Goal: Task Accomplishment & Management: Use online tool/utility

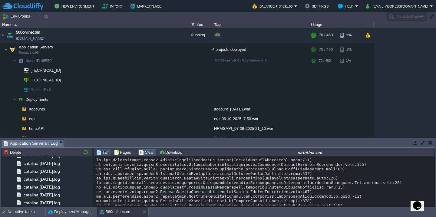
click at [145, 153] on button "Clear" at bounding box center [147, 151] width 17 height 5
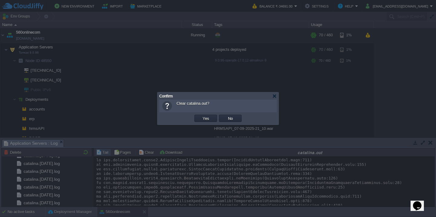
click at [201, 116] on button "Yes" at bounding box center [206, 118] width 10 height 5
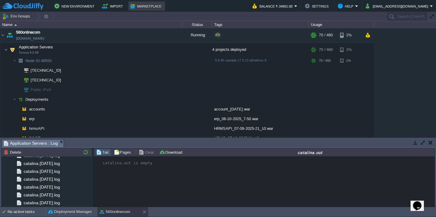
scroll to position [1122, 0]
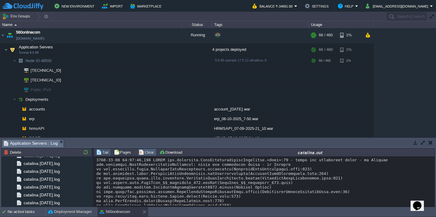
click at [144, 155] on td "Clear" at bounding box center [147, 152] width 19 height 7
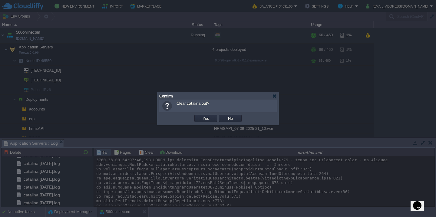
click at [201, 116] on button "Yes" at bounding box center [206, 118] width 10 height 5
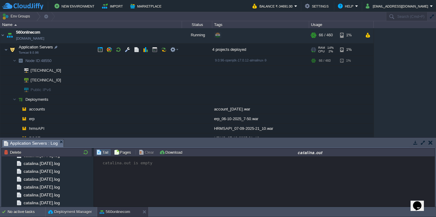
click at [70, 52] on td "Application Servers Tomcat 9.0.96" at bounding box center [90, 50] width 181 height 12
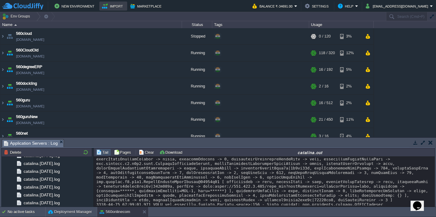
scroll to position [8530, 0]
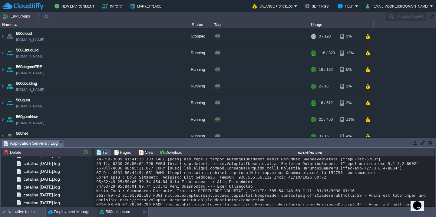
click at [72, 212] on button "Deployment Manager" at bounding box center [70, 212] width 44 height 6
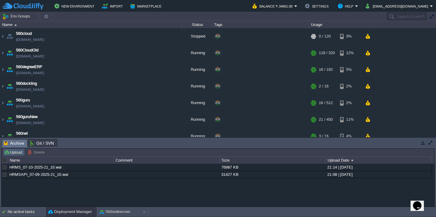
click at [12, 155] on td "Upload" at bounding box center [14, 152] width 22 height 7
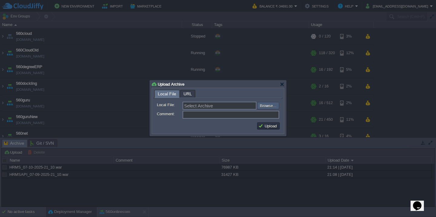
click at [266, 106] on input "file" at bounding box center [240, 105] width 77 height 7
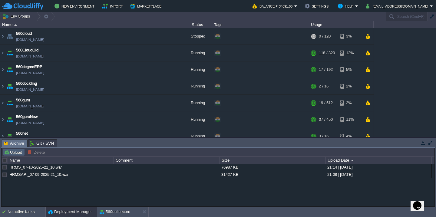
click at [16, 151] on button "Upload" at bounding box center [14, 151] width 20 height 5
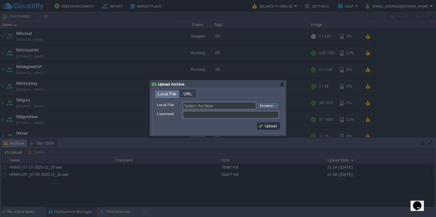
click at [269, 107] on input "file" at bounding box center [240, 105] width 77 height 7
click at [271, 105] on input "file" at bounding box center [240, 105] width 77 height 7
click at [268, 105] on input "file" at bounding box center [240, 105] width 77 height 7
type input "C:\fakepath\guru_source_08_10_25(12.32).war"
type input "guru_source_08_10_25(12.32).war"
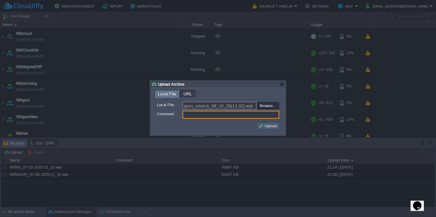
click at [267, 126] on button "Upload" at bounding box center [268, 125] width 20 height 5
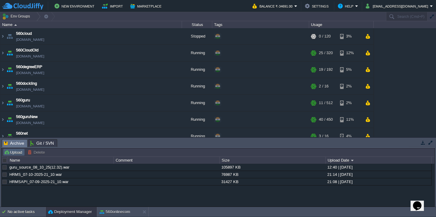
click at [18, 154] on button "Upload" at bounding box center [14, 151] width 20 height 5
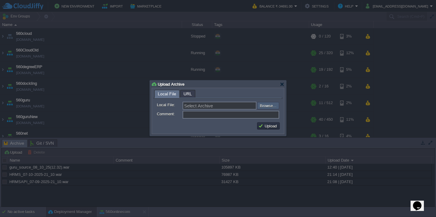
click at [271, 108] on input "file" at bounding box center [240, 105] width 77 height 7
type input "C:\fakepath\accounts_spring-101_08-10_2025_12-45-web.war"
type input "accounts_spring-101_08-10_2025_12-45-web.war"
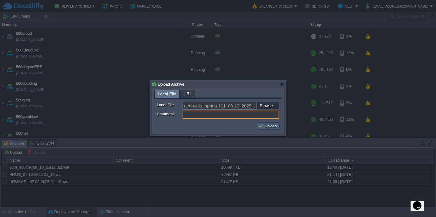
click at [267, 124] on button "Upload" at bounding box center [268, 125] width 20 height 5
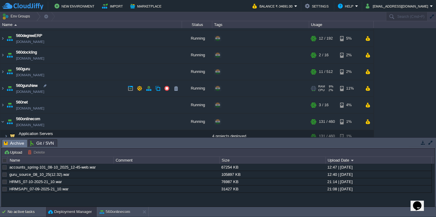
click at [89, 91] on td "560guruNew [DOMAIN_NAME]" at bounding box center [90, 88] width 181 height 17
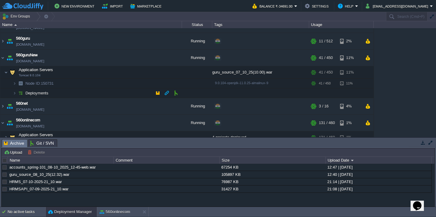
click at [84, 96] on td "Deployments" at bounding box center [90, 93] width 181 height 10
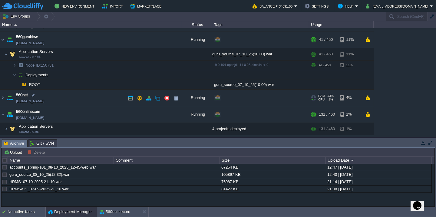
scroll to position [81, 0]
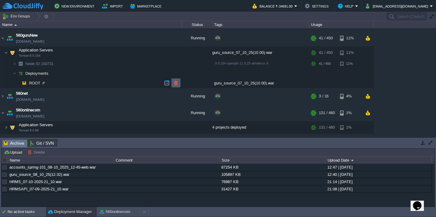
click at [175, 83] on button "button" at bounding box center [175, 82] width 5 height 5
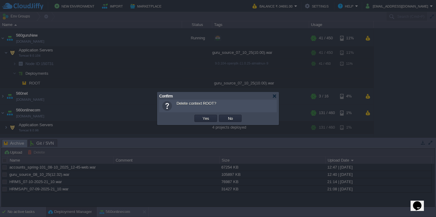
click at [201, 116] on button "Yes" at bounding box center [206, 118] width 10 height 5
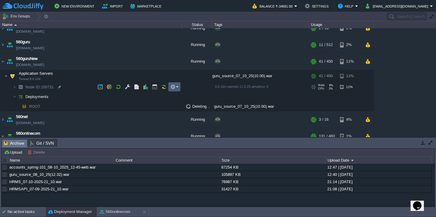
scroll to position [0, 0]
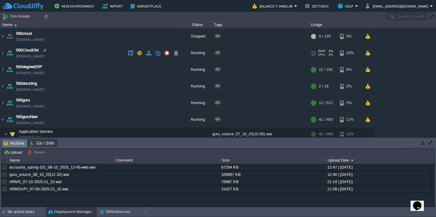
click at [87, 58] on td "560CloudOld [DOMAIN_NAME]" at bounding box center [90, 53] width 181 height 17
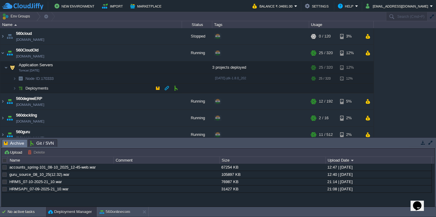
click at [80, 90] on td "Deployments" at bounding box center [90, 88] width 181 height 10
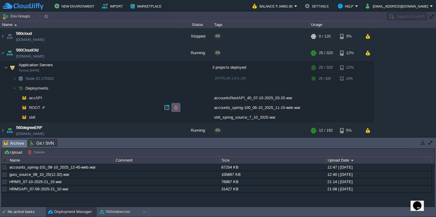
click at [177, 109] on button "button" at bounding box center [175, 107] width 5 height 5
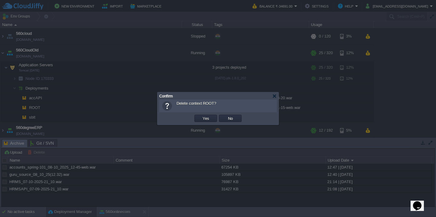
click at [201, 116] on button "Yes" at bounding box center [206, 118] width 10 height 5
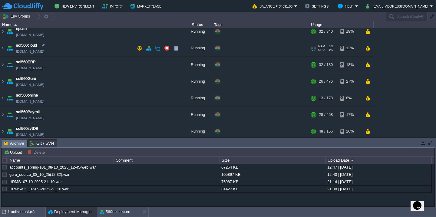
click at [92, 56] on td "sql560cloud [DOMAIN_NAME]" at bounding box center [90, 48] width 181 height 17
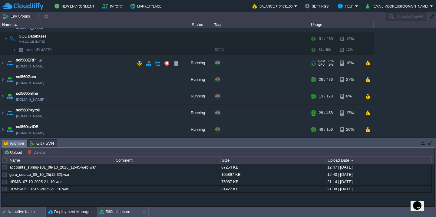
scroll to position [285, 0]
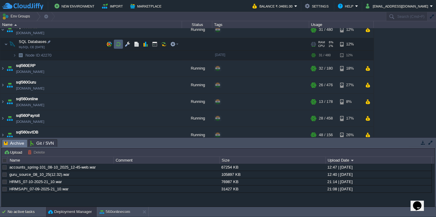
click at [121, 45] on button "button" at bounding box center [118, 43] width 5 height 5
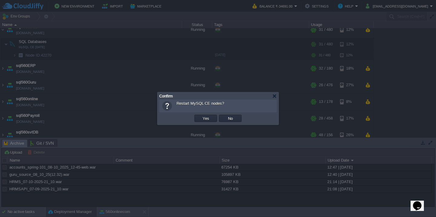
click at [201, 116] on button "Yes" at bounding box center [206, 118] width 10 height 5
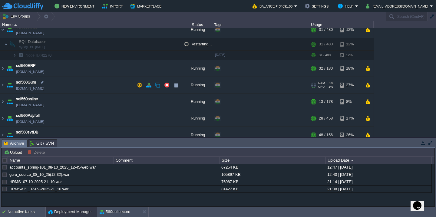
click at [98, 87] on td "sql560Guru [DOMAIN_NAME]" at bounding box center [90, 85] width 181 height 17
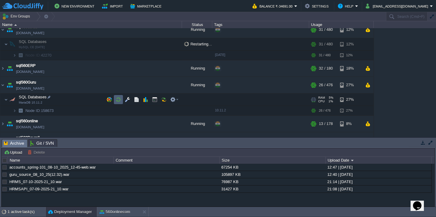
click at [119, 101] on button "button" at bounding box center [118, 99] width 5 height 5
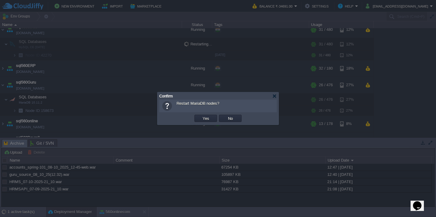
click at [201, 116] on button "Yes" at bounding box center [206, 118] width 10 height 5
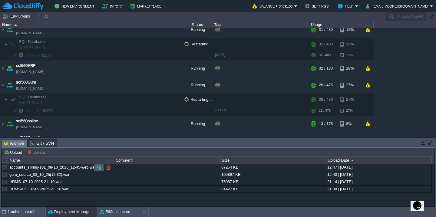
click at [101, 169] on button "button" at bounding box center [98, 167] width 5 height 5
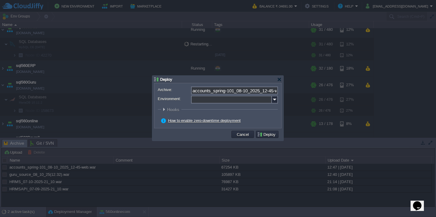
click at [220, 101] on input "Environment:" at bounding box center [231, 100] width 81 height 8
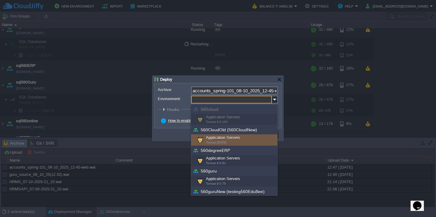
click at [210, 138] on div "Application Servers Tomcat [DATE]" at bounding box center [234, 139] width 86 height 11
type input "Application Servers (560CloudOld (560CloudNew))"
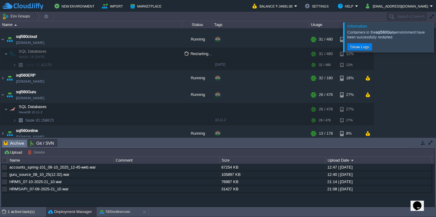
scroll to position [34, 0]
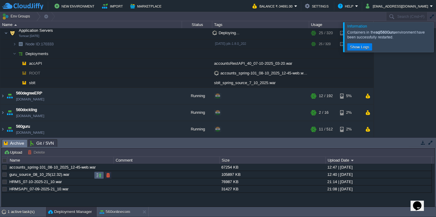
click at [100, 177] on button "button" at bounding box center [98, 174] width 5 height 5
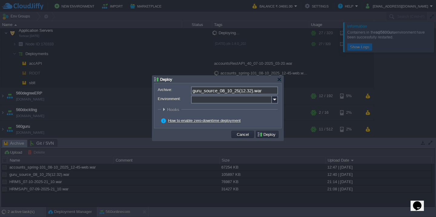
click at [203, 101] on input "Environment:" at bounding box center [231, 100] width 81 height 8
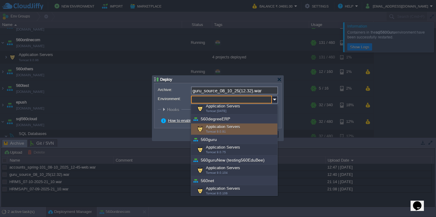
scroll to position [41, 0]
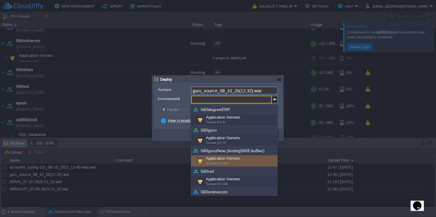
click at [212, 162] on span "Tomcat 9.0.104" at bounding box center [217, 163] width 22 height 3
type input "Application Servers (560guruNew (testing560EduBee))"
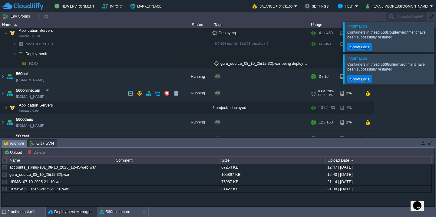
scroll to position [0, 0]
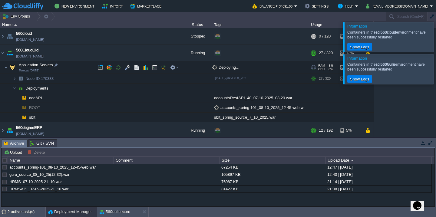
click at [83, 70] on td "Application Servers Tomcat [DATE]" at bounding box center [90, 67] width 181 height 12
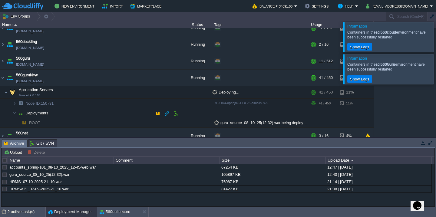
scroll to position [61, 0]
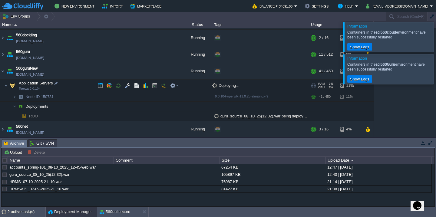
click at [79, 89] on td "Application Servers Tomcat 9.0.104" at bounding box center [90, 86] width 181 height 12
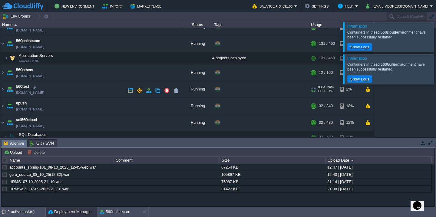
scroll to position [133, 0]
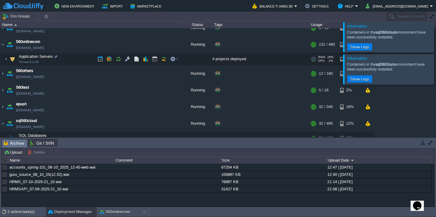
click at [81, 63] on td "Application Servers Tomcat 9.0.96" at bounding box center [90, 59] width 181 height 12
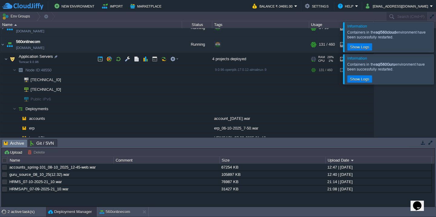
click at [81, 63] on td "Application Servers Tomcat 9.0.96" at bounding box center [90, 59] width 181 height 12
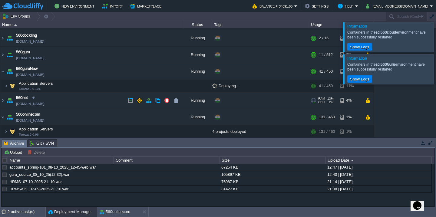
scroll to position [59, 0]
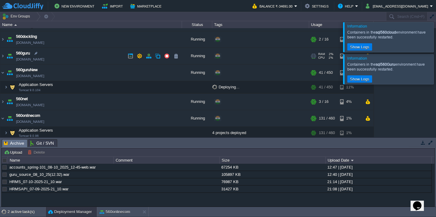
click at [82, 60] on td "560guru [DOMAIN_NAME]" at bounding box center [90, 56] width 181 height 17
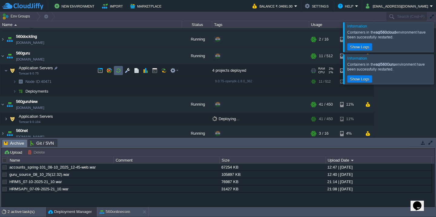
click at [116, 72] on button "button" at bounding box center [118, 70] width 5 height 5
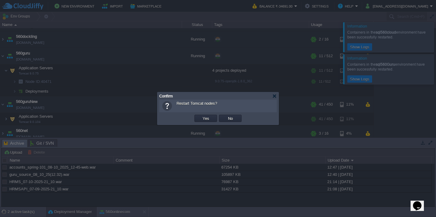
click at [201, 116] on button "Yes" at bounding box center [206, 118] width 10 height 5
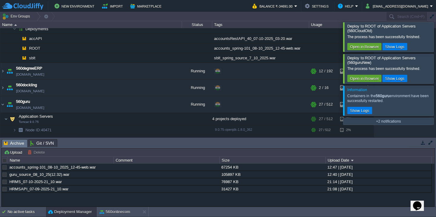
scroll to position [34, 0]
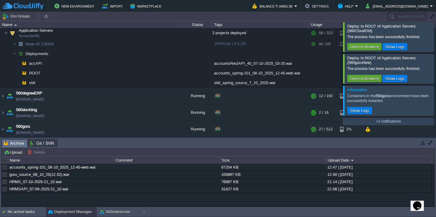
click at [435, 40] on div at bounding box center [443, 36] width 0 height 29
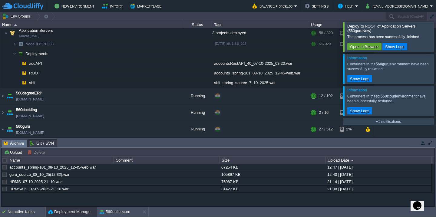
click at [435, 40] on div at bounding box center [443, 36] width 0 height 29
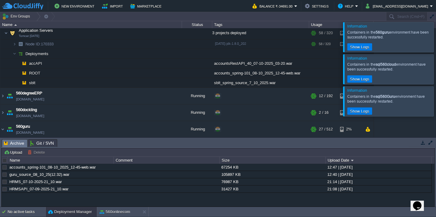
click at [435, 40] on div at bounding box center [443, 37] width 0 height 30
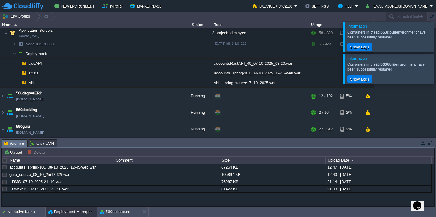
click at [435, 40] on div at bounding box center [443, 37] width 0 height 30
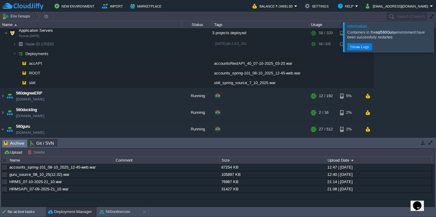
click at [435, 40] on div at bounding box center [443, 37] width 0 height 30
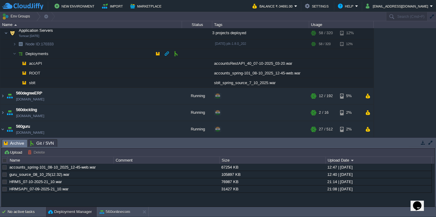
scroll to position [0, 0]
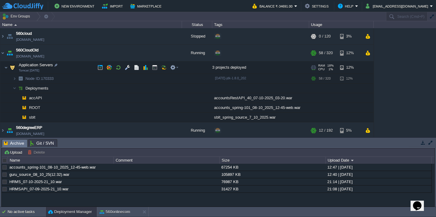
click at [79, 68] on td "Application Servers Tomcat [DATE]" at bounding box center [90, 67] width 181 height 12
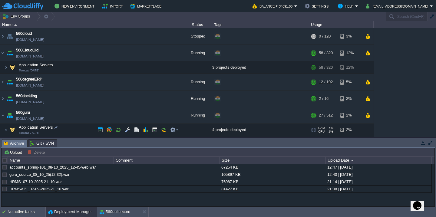
scroll to position [36, 0]
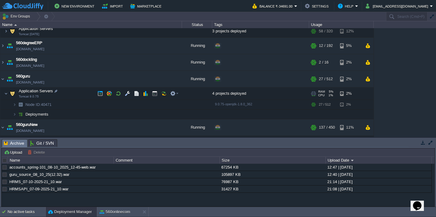
click at [77, 95] on td "Application Servers Tomcat 9.0.75" at bounding box center [90, 93] width 181 height 12
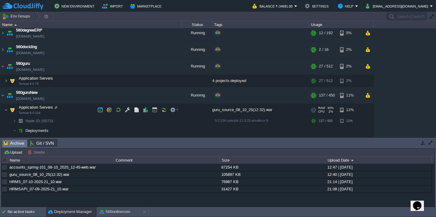
scroll to position [64, 0]
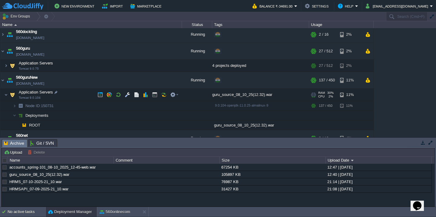
click at [77, 95] on td "Application Servers Tomcat 9.0.104" at bounding box center [90, 95] width 181 height 12
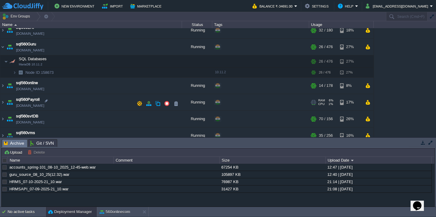
scroll to position [286, 0]
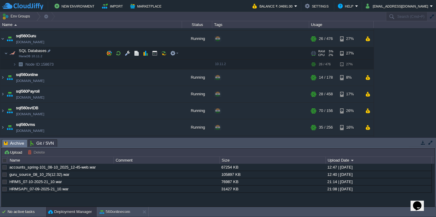
click at [74, 56] on td "SQL Databases MariaDB 10.11.2" at bounding box center [90, 53] width 181 height 12
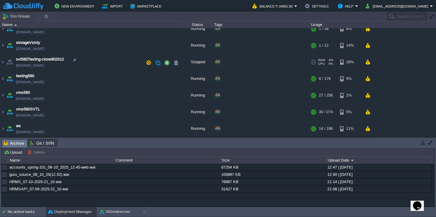
scroll to position [423, 0]
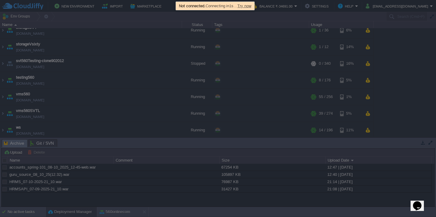
click at [251, 5] on span "Try now" at bounding box center [244, 6] width 14 height 5
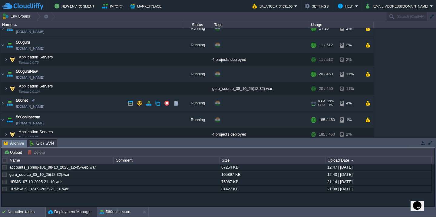
scroll to position [72, 0]
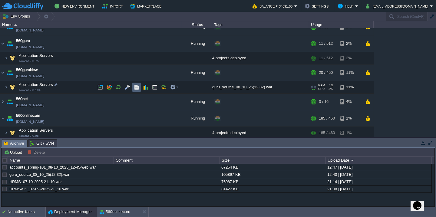
click at [140, 86] on td at bounding box center [136, 87] width 9 height 9
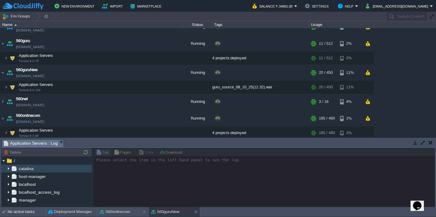
click at [10, 168] on img at bounding box center [8, 169] width 5 height 8
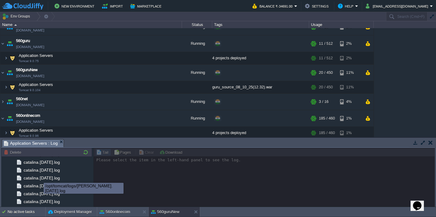
scroll to position [721, 0]
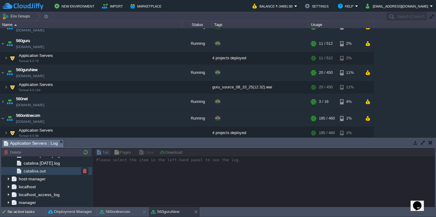
click at [54, 173] on div "catalina.out" at bounding box center [46, 171] width 91 height 8
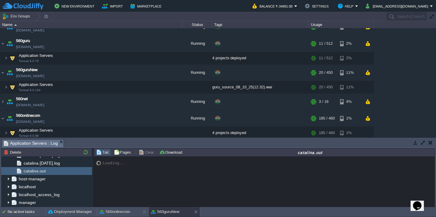
click at [424, 143] on button "button" at bounding box center [422, 142] width 5 height 5
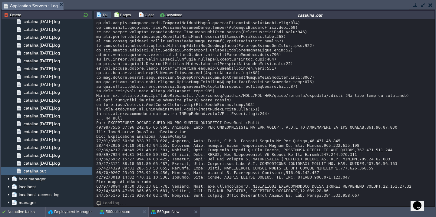
scroll to position [5054, 0]
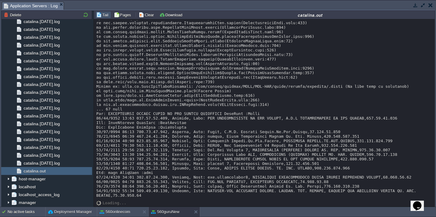
click at [146, 15] on button "Clear" at bounding box center [147, 14] width 17 height 5
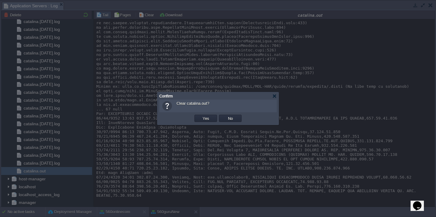
click at [201, 116] on button "Yes" at bounding box center [206, 118] width 10 height 5
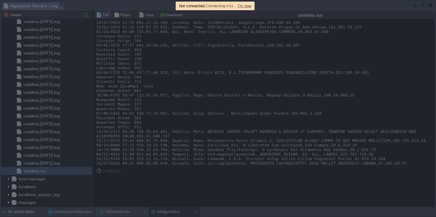
scroll to position [0, 0]
click at [251, 7] on span "Try now" at bounding box center [244, 6] width 14 height 5
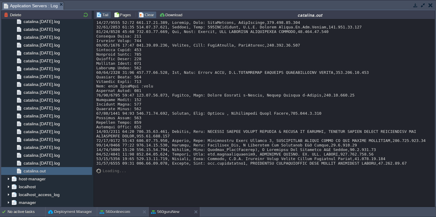
click at [147, 16] on button "Clear" at bounding box center [147, 14] width 17 height 5
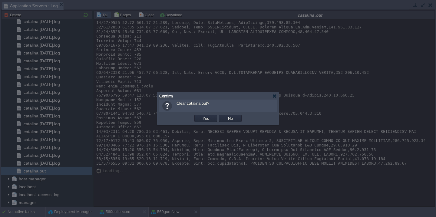
click at [201, 116] on button "Yes" at bounding box center [206, 118] width 10 height 5
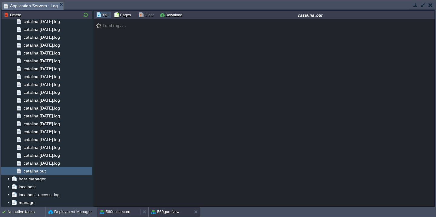
click at [108, 211] on button "560onlinecom" at bounding box center [115, 212] width 31 height 6
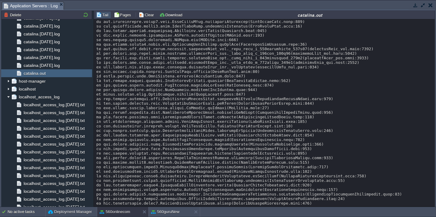
scroll to position [8897, 0]
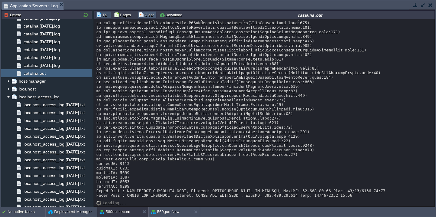
click at [149, 13] on button "Clear" at bounding box center [147, 14] width 17 height 5
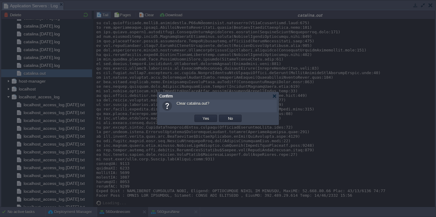
click at [201, 116] on button "Yes" at bounding box center [206, 118] width 10 height 5
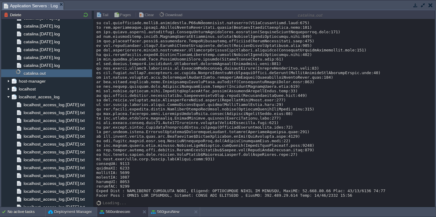
scroll to position [0, 0]
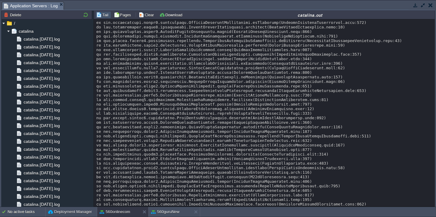
scroll to position [681, 0]
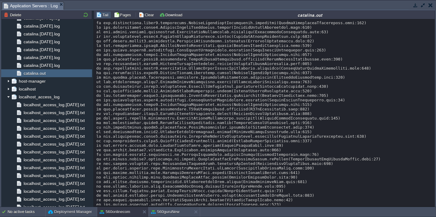
scroll to position [8897, 0]
